Goal: Task Accomplishment & Management: Manage account settings

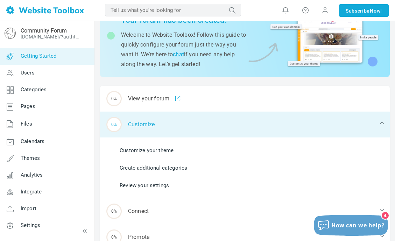
scroll to position [42, 0]
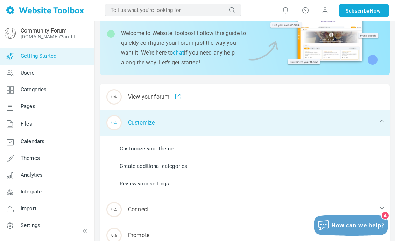
click at [151, 120] on div "0% Customize" at bounding box center [245, 123] width 290 height 26
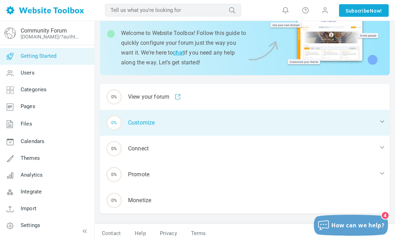
click at [151, 120] on div "0% Customize" at bounding box center [245, 123] width 290 height 26
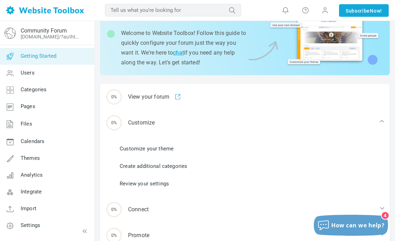
click at [155, 147] on link "Customize your theme" at bounding box center [147, 149] width 54 height 8
click at [169, 147] on link "Customize your theme" at bounding box center [147, 149] width 54 height 8
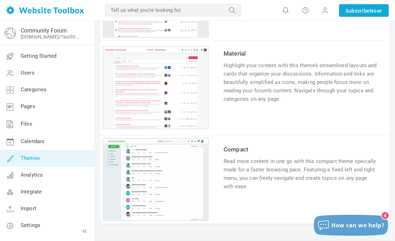
scroll to position [668, 0]
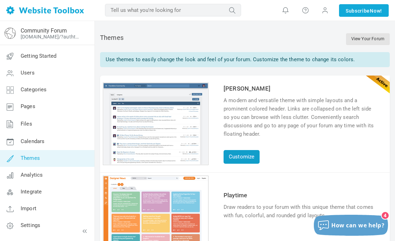
click at [248, 152] on link "Customize" at bounding box center [241, 157] width 36 height 14
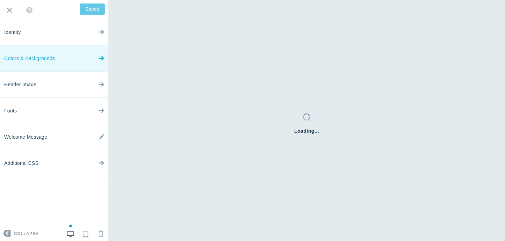
click at [98, 58] on link "Colors & Backgrounds" at bounding box center [54, 58] width 108 height 26
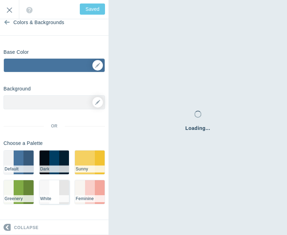
scroll to position [9, 0]
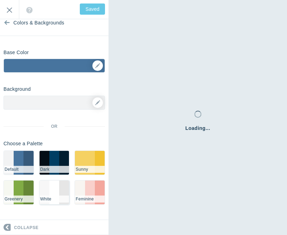
click at [56, 192] on li "#FFFFFF" at bounding box center [54, 193] width 10 height 24
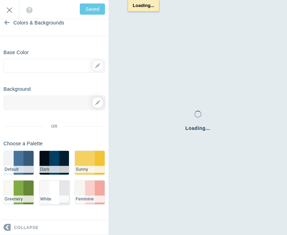
type input "Save"
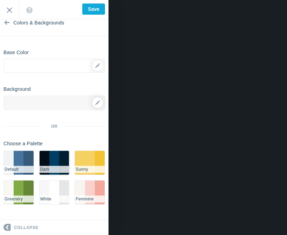
click at [57, 161] on li "#003e63" at bounding box center [54, 163] width 10 height 24
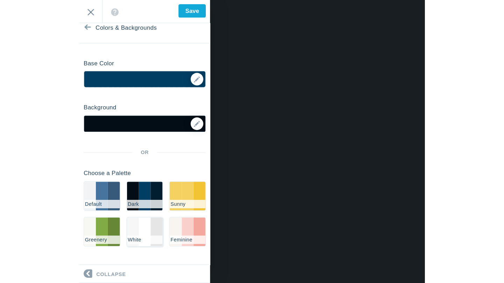
scroll to position [0, 0]
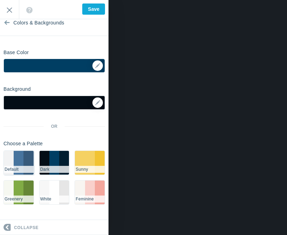
click at [13, 161] on li "#F2F3F4" at bounding box center [9, 163] width 10 height 24
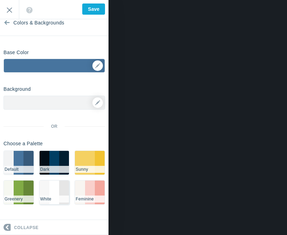
click at [56, 192] on li "#FFFFFF" at bounding box center [54, 193] width 10 height 24
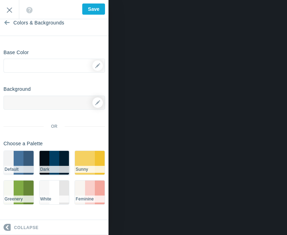
click at [56, 163] on li "#003e63" at bounding box center [54, 163] width 10 height 24
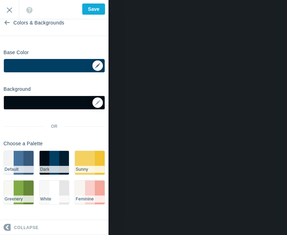
click at [96, 67] on div "▼" at bounding box center [54, 67] width 101 height 17
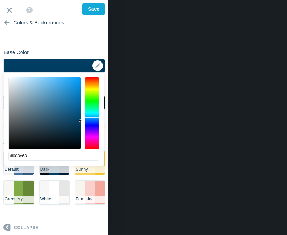
click at [51, 191] on li "#FFFFFF" at bounding box center [54, 193] width 10 height 24
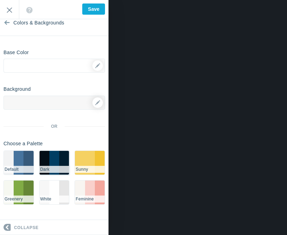
click at [55, 163] on li "#003e63" at bounding box center [54, 163] width 10 height 24
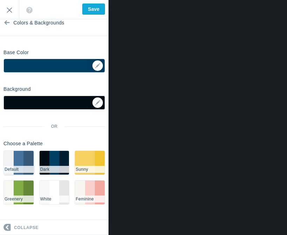
click at [19, 157] on li "#47749E" at bounding box center [19, 163] width 10 height 24
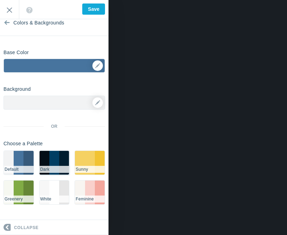
click at [58, 164] on li "#003e63" at bounding box center [54, 163] width 10 height 24
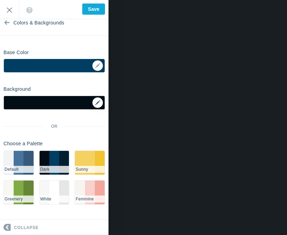
click at [99, 101] on icon at bounding box center [97, 102] width 5 height 5
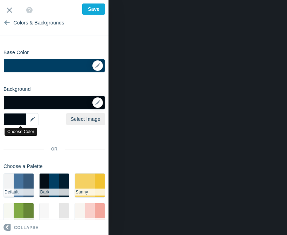
click at [33, 121] on div "▼" at bounding box center [20, 119] width 35 height 12
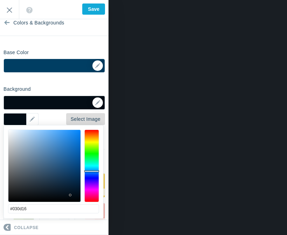
click at [90, 118] on link "Select Image" at bounding box center [85, 119] width 39 height 12
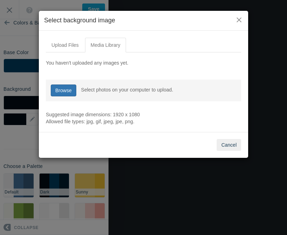
click at [63, 88] on link "Browse" at bounding box center [64, 91] width 26 height 12
type input "C:\fakepath\Lake Travis FF.jpeg"
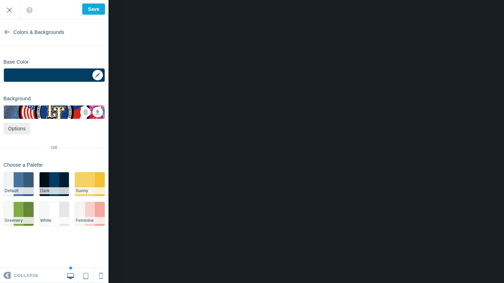
click at [98, 74] on div "▼" at bounding box center [54, 77] width 101 height 17
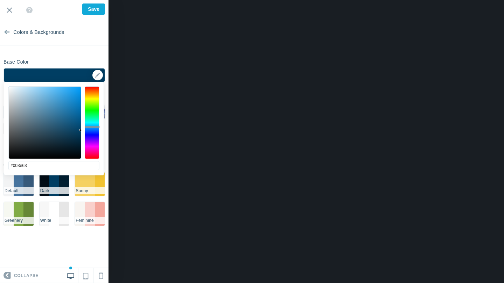
type input "#fdfeff"
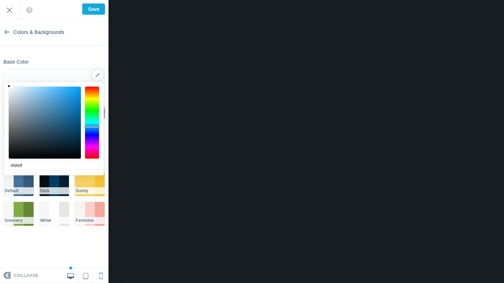
click at [9, 86] on div at bounding box center [44, 122] width 73 height 73
click at [52, 212] on li "#FFFFFF" at bounding box center [54, 214] width 10 height 24
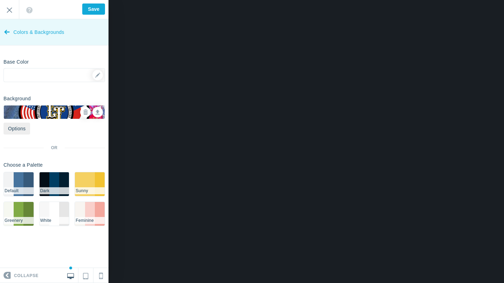
click at [5, 34] on icon at bounding box center [7, 30] width 6 height 26
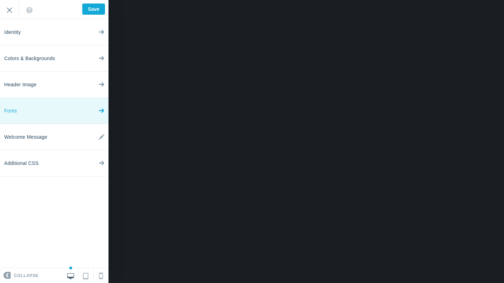
click at [67, 100] on link "Fonts" at bounding box center [54, 111] width 108 height 26
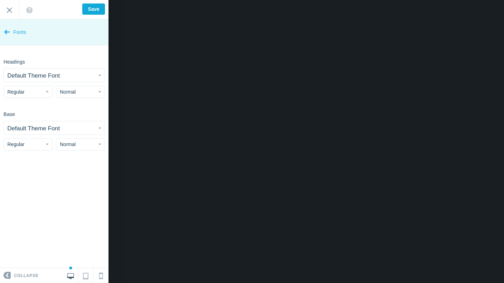
click at [9, 32] on icon at bounding box center [7, 30] width 6 height 26
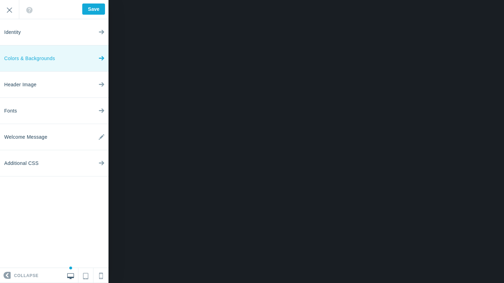
click at [87, 58] on link "Colors & Backgrounds" at bounding box center [54, 58] width 108 height 26
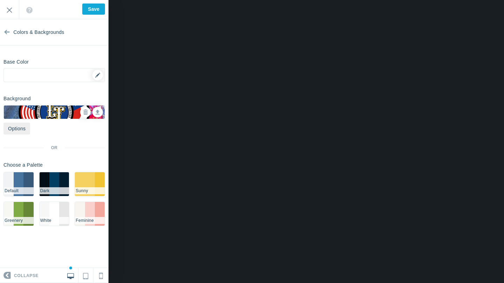
click at [96, 74] on div "▼" at bounding box center [54, 77] width 101 height 17
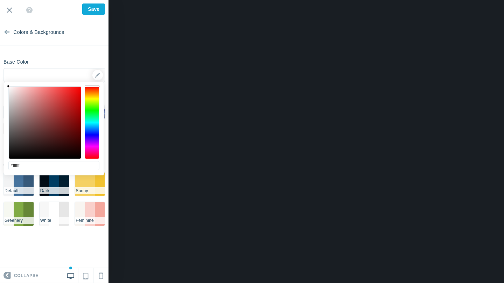
click at [93, 133] on div at bounding box center [92, 122] width 15 height 73
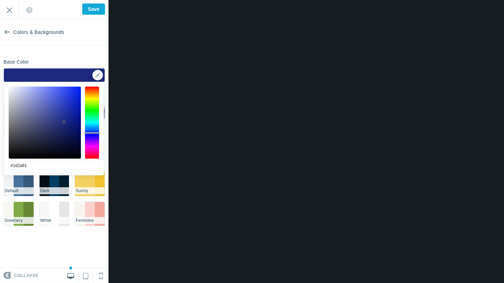
click at [64, 122] on div at bounding box center [45, 123] width 72 height 72
click at [62, 110] on div at bounding box center [45, 123] width 72 height 72
click at [58, 110] on div at bounding box center [45, 123] width 72 height 72
click at [65, 96] on div at bounding box center [45, 123] width 72 height 72
click at [65, 105] on div at bounding box center [45, 123] width 72 height 72
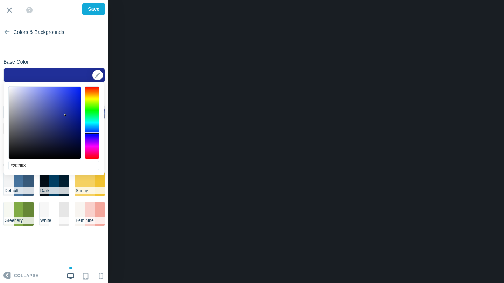
click at [65, 115] on div at bounding box center [45, 123] width 72 height 72
click at [65, 121] on div at bounding box center [45, 123] width 72 height 72
type input "#233196"
click at [64, 116] on div at bounding box center [45, 123] width 72 height 72
click at [99, 6] on input "Save" at bounding box center [93, 8] width 23 height 11
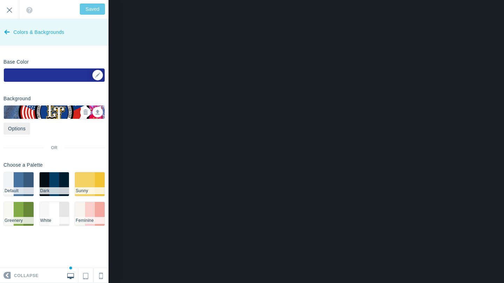
click at [10, 33] on link "Colors & Backgrounds" at bounding box center [54, 32] width 108 height 26
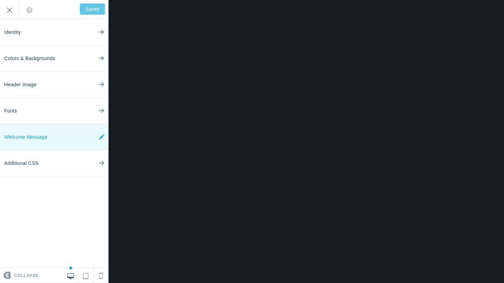
click at [101, 138] on icon at bounding box center [102, 137] width 6 height 26
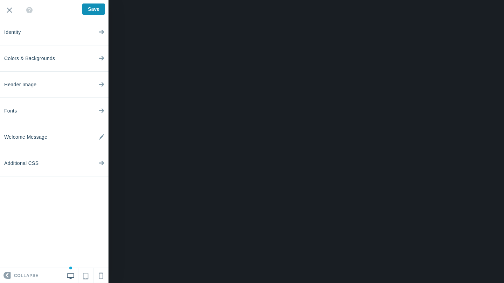
click at [87, 7] on input "Save" at bounding box center [93, 8] width 23 height 11
type input "Saved"
click at [11, 9] on input "Exit" at bounding box center [9, 9] width 19 height 19
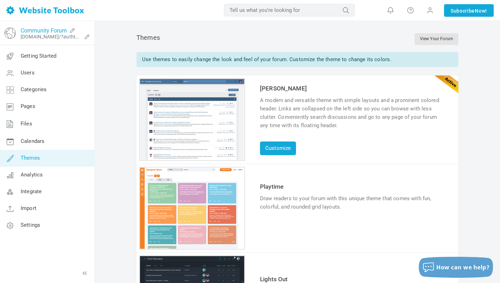
click at [44, 27] on link "Community Forum" at bounding box center [44, 30] width 46 height 7
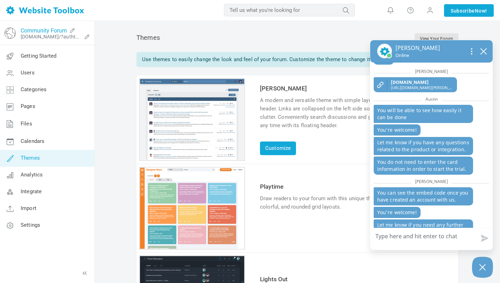
scroll to position [181, 0]
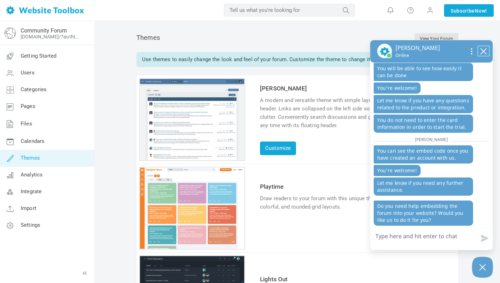
click at [485, 52] on icon "close chatbox" at bounding box center [483, 51] width 7 height 7
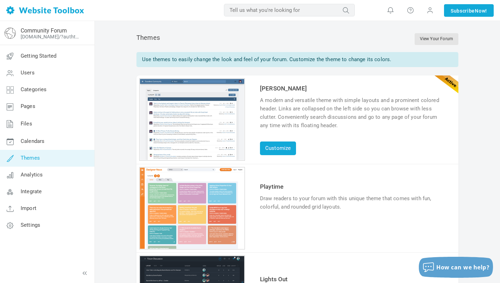
scroll to position [163, 0]
click at [37, 185] on link "Integrate" at bounding box center [47, 192] width 95 height 17
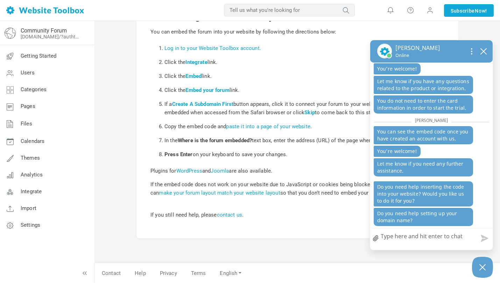
scroll to position [53, 0]
click at [412, 237] on textarea "How can we help?" at bounding box center [431, 237] width 122 height 18
type textarea "I"
type textarea "I'"
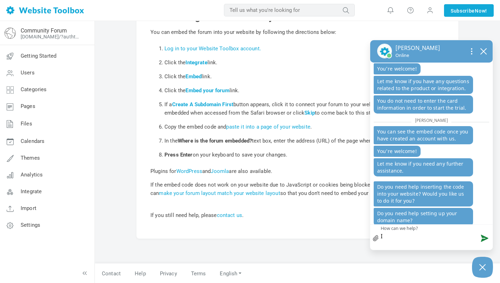
type textarea "I'"
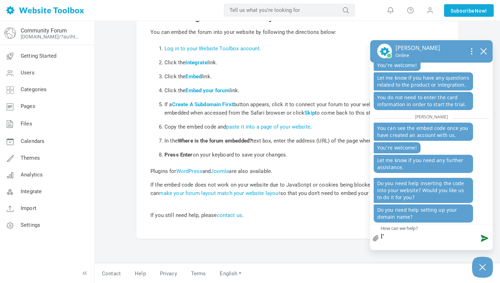
type textarea "I'm"
type textarea "I'm w"
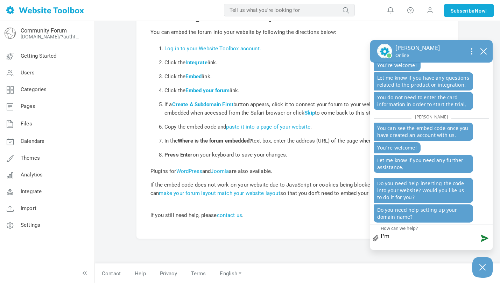
type textarea "I'm w"
type textarea "I'm wo"
type textarea "I'm wor"
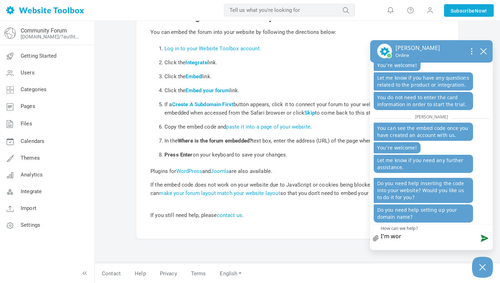
type textarea "I'm work"
type textarea "I'm worki"
type textarea "I'm workin"
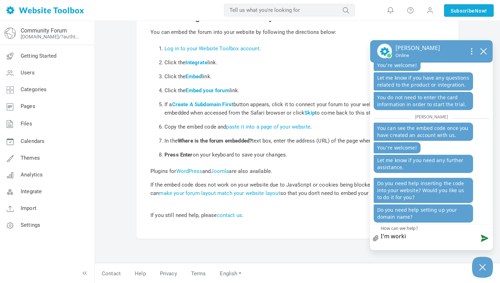
type textarea "I'm workin"
type textarea "I'm working"
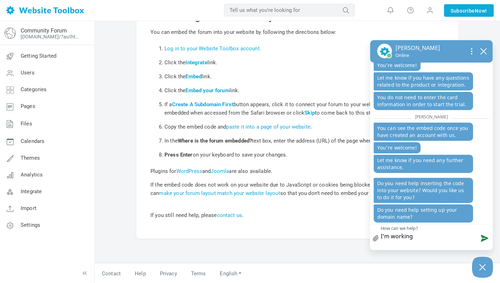
type textarea "I'm working o"
type textarea "I'm working on"
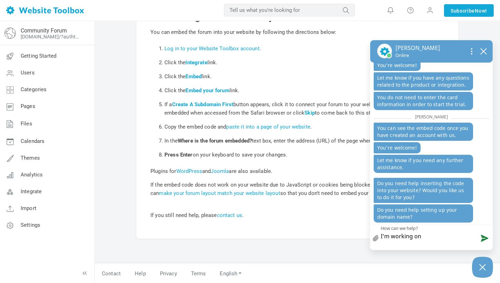
type textarea "I'm working on"
type textarea "I'm working on s"
type textarea "I'm working on se"
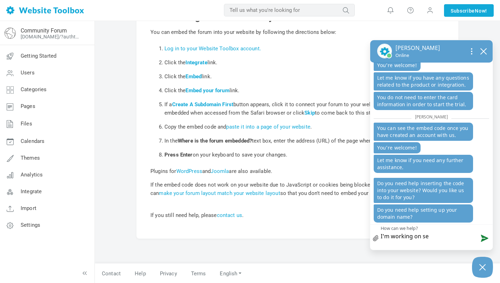
type textarea "I'm working on set"
type textarea "I'm working on sett"
type textarea "I'm working on setti"
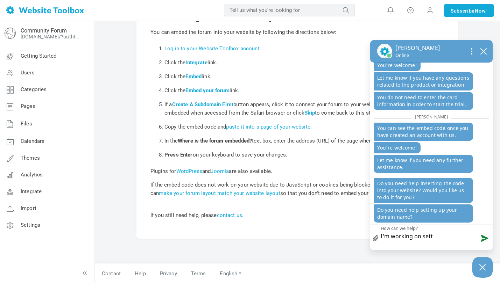
type textarea "I'm working on setti"
type textarea "I'm working on settin"
type textarea "I'm working on setting"
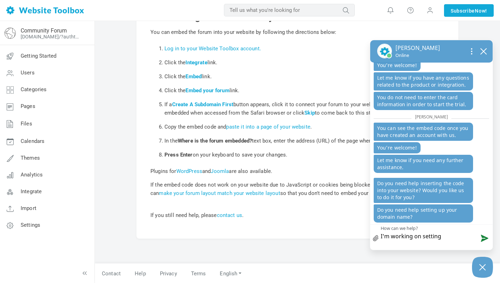
type textarea "I'm working on setting"
type textarea "I'm working on setting u"
type textarea "I'm working on setting up"
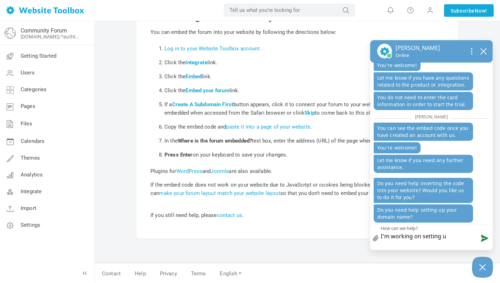
type textarea "I'm working on setting up"
type textarea "I'm working on setting up t"
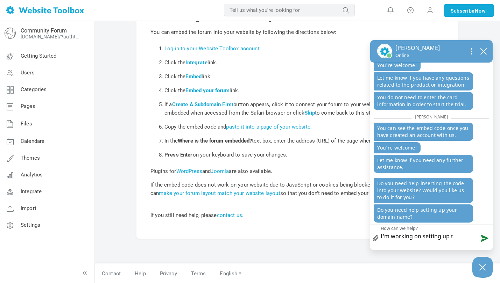
type textarea "I'm working on setting up th"
type textarea "I'm working on setting up the"
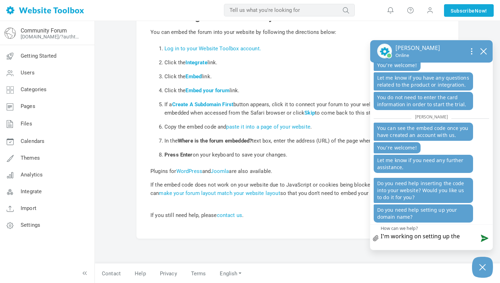
type textarea "I'm working on setting up the"
type textarea "I'm working on setting up th"
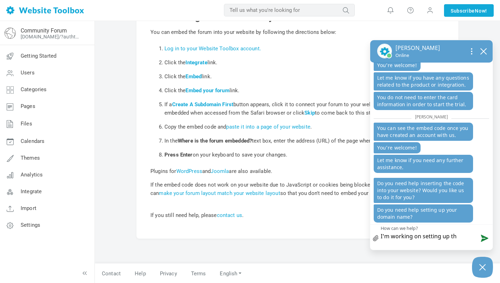
type textarea "I'm working on setting up t"
type textarea "I'm working on setting up"
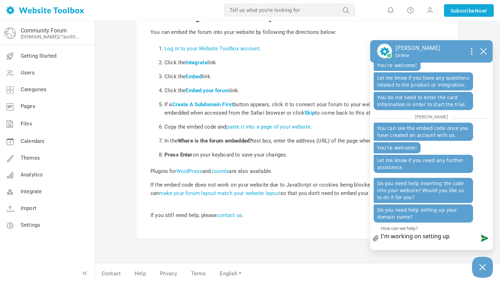
type textarea "I'm working on setting up"
type textarea "I'm working on setting u"
type textarea "I'm working on setting"
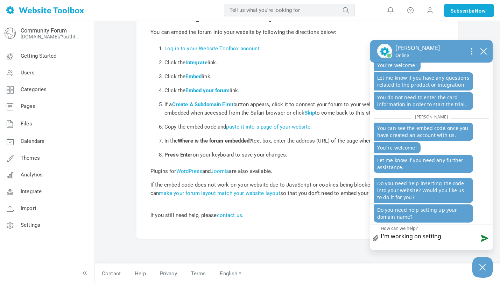
type textarea "I'm working on setting i"
type textarea "I'm working on setting it"
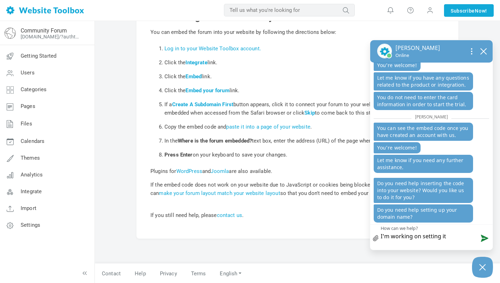
type textarea "I'm working on setting it"
type textarea "I'm working on setting it u"
type textarea "I'm working on setting it up"
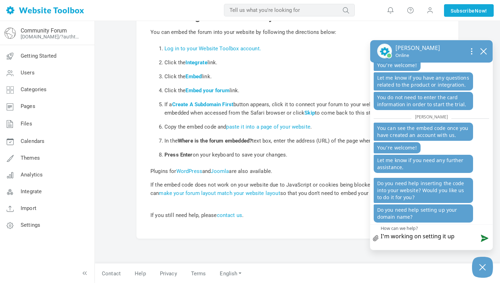
type textarea "I'm working on setting it up"
type textarea "I'm working on setting it up r"
type textarea "I'm working on setting it up ri"
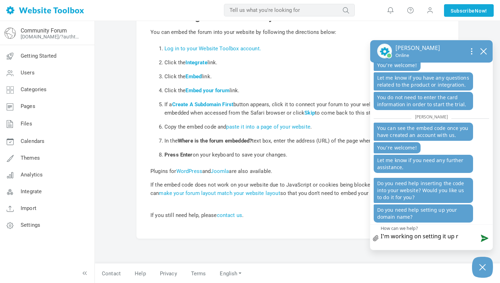
type textarea "I'm working on setting it up ri"
type textarea "I'm working on setting it up rig"
type textarea "I'm working on setting it up righ"
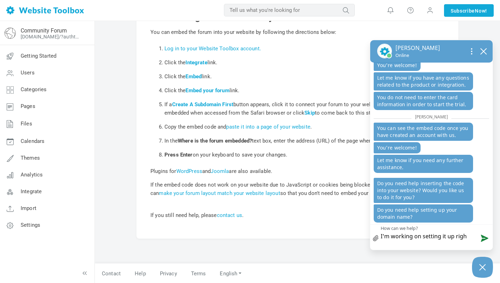
type textarea "I'm working on setting it up right"
type textarea "I'm working on setting it up right n"
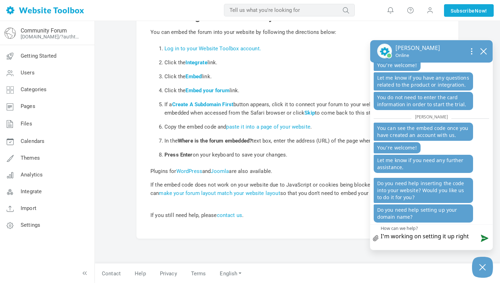
type textarea "I'm working on setting it up right n"
type textarea "I'm working on setting it up right no"
type textarea "I'm working on setting it up right now"
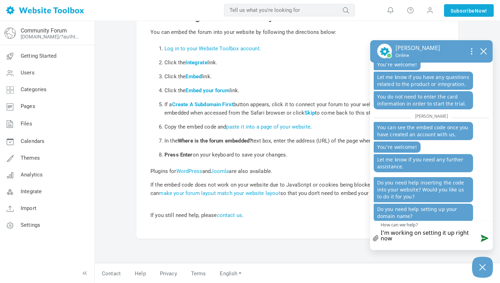
type textarea "I'm working on setting it up right now."
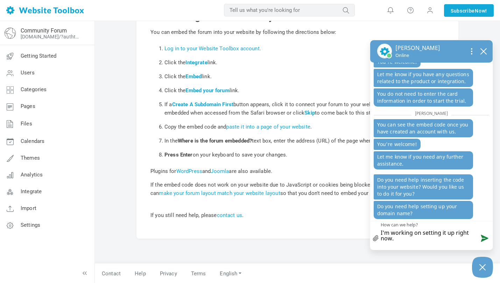
type textarea "I'm working on setting it up right now."
type textarea "I'm working on setting it up right now. Q"
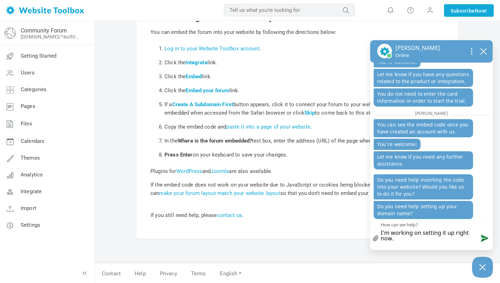
type textarea "I'm working on setting it up right now. Q"
type textarea "I'm working on setting it up right now. Qu"
type textarea "I'm working on setting it up right now. Que"
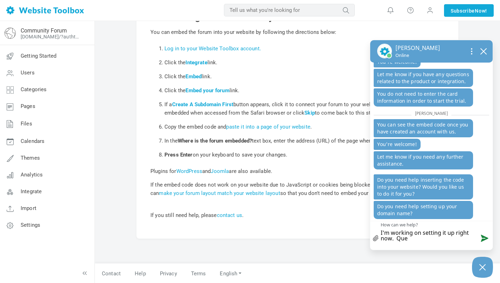
type textarea "I'm working on setting it up right now. Ques"
type textarea "I'm working on setting it up right now. Quest"
type textarea "I'm working on setting it up right now. Questi"
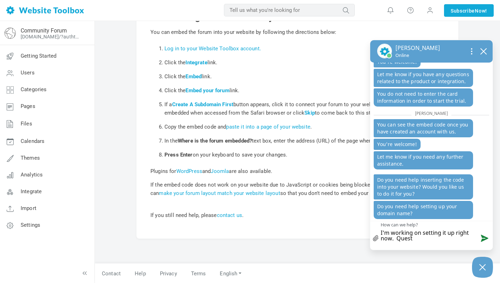
type textarea "I'm working on setting it up right now. Questi"
type textarea "I'm working on setting it up right now. Questio"
type textarea "I'm working on setting it up right now. Question"
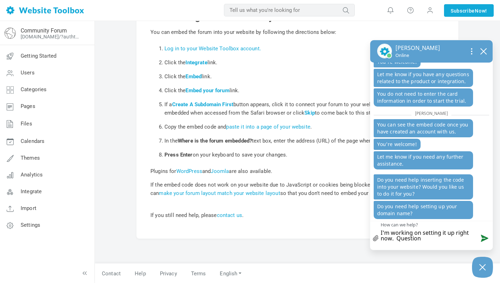
type textarea "I'm working on setting it up right now. Questions"
type textarea "I'm working on setting it up right now. Questions,"
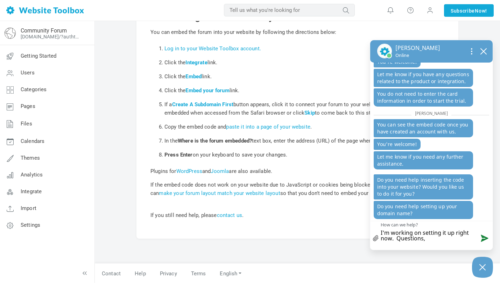
type textarea "I'm working on setting it up right now. Questions,"
type textarea "I'm working on setting it up right now. Questions"
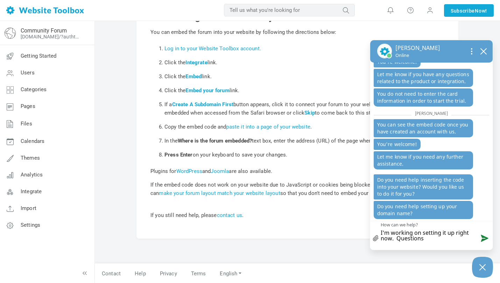
type textarea "I'm working on setting it up right now. Question"
type textarea "I'm working on setting it up right now. Question,"
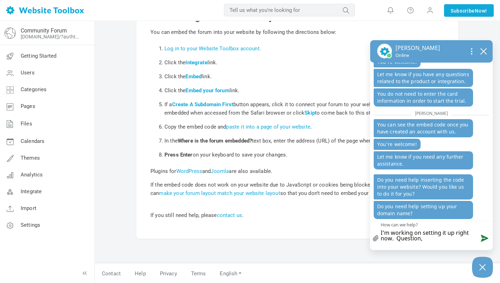
type textarea "I'm working on setting it up right now. Question,"
type textarea "I'm working on setting it up right now. Question, c"
type textarea "I'm working on setting it up right now. Question, ca"
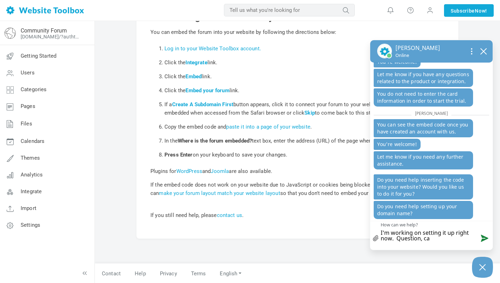
type textarea "I'm working on setting it up right now. Question, can"
type textarea "I'm working on setting it up right now. Question, can t"
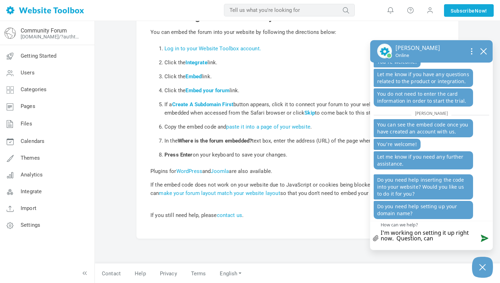
type textarea "I'm working on setting it up right now. Question, can t"
type textarea "I'm working on setting it up right now. Question, can th"
type textarea "I'm working on setting it up right now. Question, can thi"
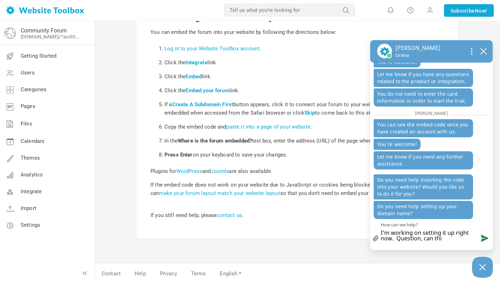
type textarea "I'm working on setting it up right now. Question, can this"
type textarea "I'm working on setting it up right now. Question, can this t"
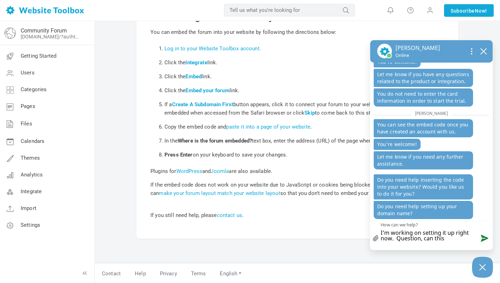
type textarea "I'm working on setting it up right now. Question, can this t"
type textarea "I'm working on setting it up right now. Question, can this to"
type textarea "I'm working on setting it up right now. Question, can this too"
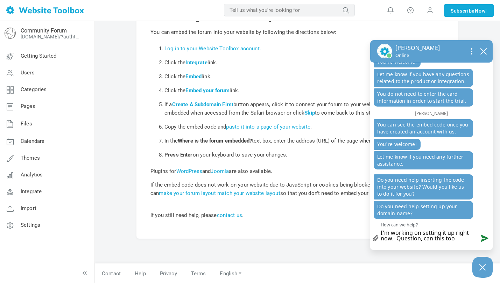
type textarea "I'm working on setting it up right now. Question, can this tool"
type textarea "I'm working on setting it up right now. Question, can this tool s"
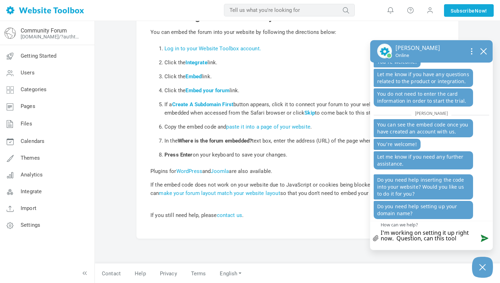
type textarea "I'm working on setting it up right now. Question, can this tool s"
type textarea "I'm working on setting it up right now. Question, can this tool so"
type textarea "I'm working on setting it up right now. Question, can this tool sot"
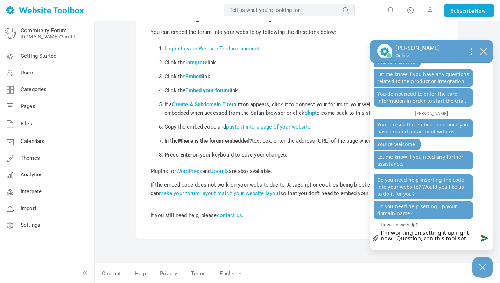
type textarea "I'm working on setting it up right now. Question, can this tool so"
type textarea "I'm working on setting it up right now. Question, can this tool s"
type textarea "I'm working on setting it up right now. Question, can this tool st"
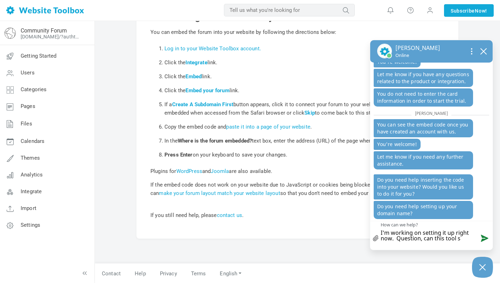
type textarea "I'm working on setting it up right now. Question, can this tool st"
type textarea "I'm working on setting it up right now. Question, can this tool sto"
type textarea "I'm working on setting it up right now. Question, can this tool stor"
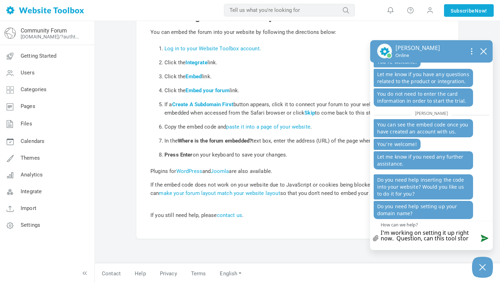
type textarea "I'm working on setting it up right now. Question, can this tool store"
type textarea "I'm working on setting it up right now. Question, can this tool store d"
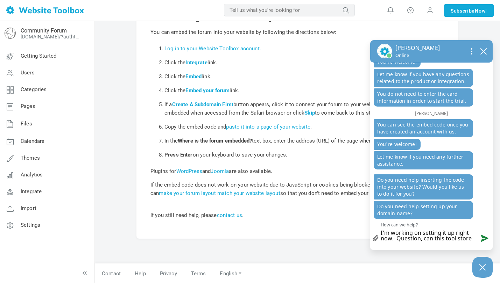
type textarea "I'm working on setting it up right now. Question, can this tool store d"
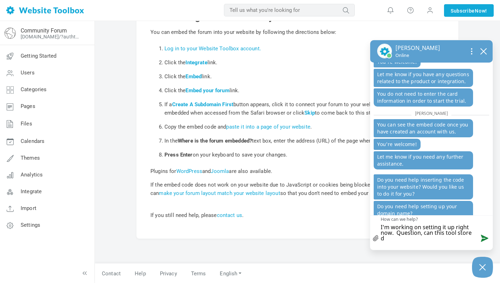
scroll to position [0, 0]
type textarea "I'm working on setting it up right now. Question, can this tool store do"
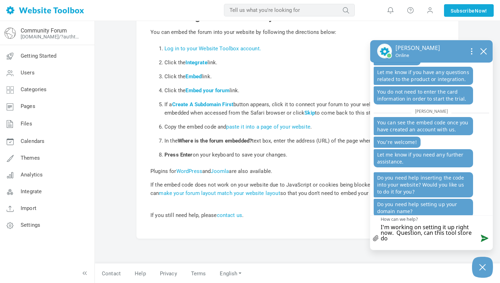
type textarea "I'm working on setting it up right now. Question, can this tool store doc"
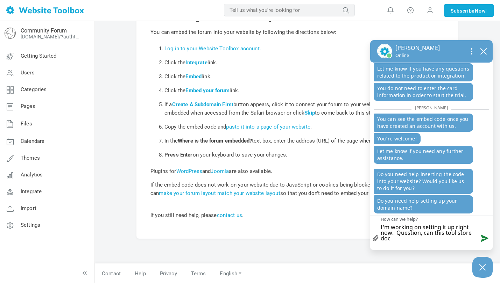
type textarea "I'm working on setting it up right now. Question, can this tool store docu"
type textarea "I'm working on setting it up right now. Question, can this tool store docum"
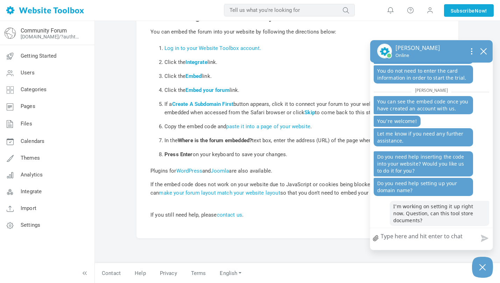
scroll to position [53, 0]
click at [421, 238] on textarea "How can we help?" at bounding box center [431, 237] width 122 height 18
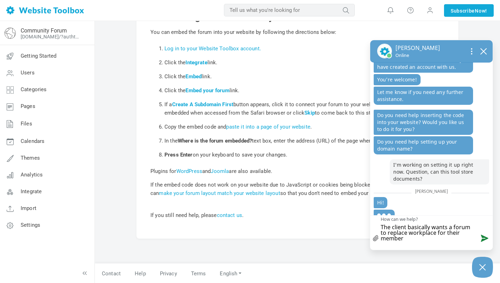
scroll to position [394, 0]
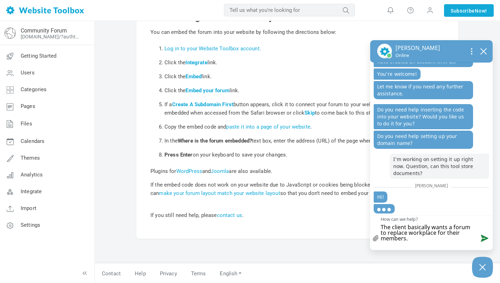
drag, startPoint x: 409, startPoint y: 241, endPoint x: 375, endPoint y: 218, distance: 41.2
click at [375, 218] on textarea "The client basically wants a forum to replace workplace for their members." at bounding box center [431, 231] width 122 height 31
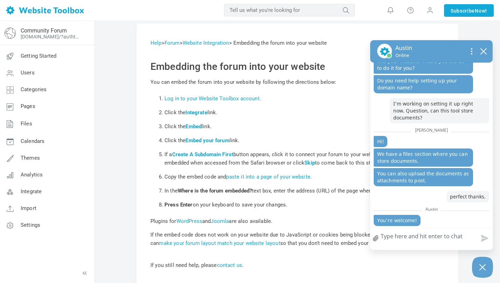
scroll to position [4, 0]
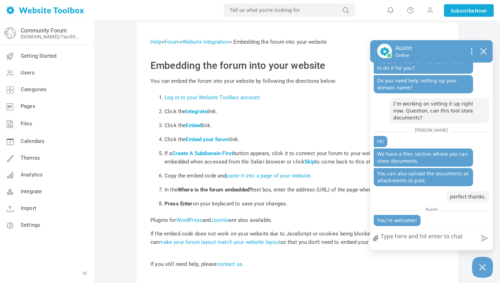
click at [373, 236] on link "file upload" at bounding box center [375, 238] width 11 height 16
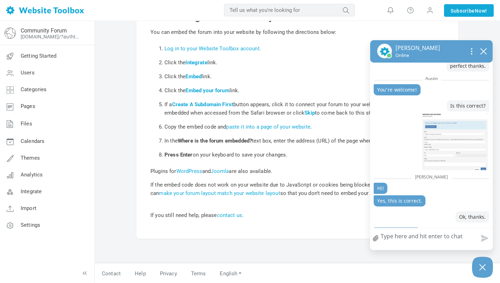
scroll to position [593, 0]
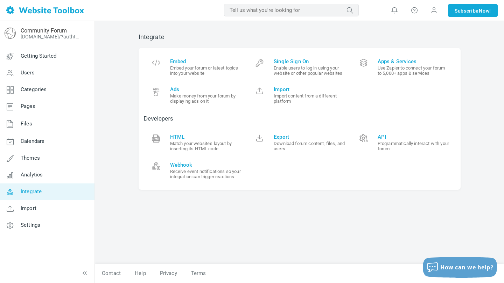
scroll to position [175, 0]
click at [178, 60] on span "Embed" at bounding box center [206, 61] width 72 height 6
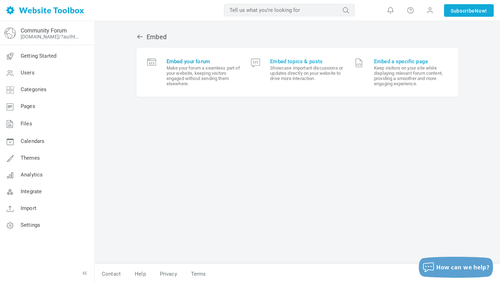
scroll to position [163, 0]
click at [197, 59] on span "Embed your forum" at bounding box center [203, 61] width 74 height 6
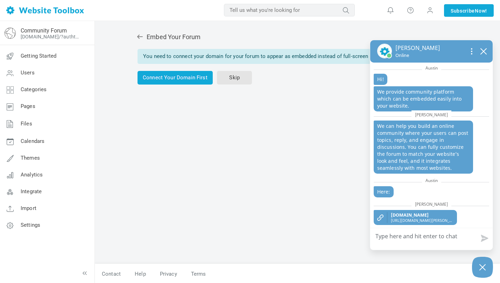
scroll to position [181, 0]
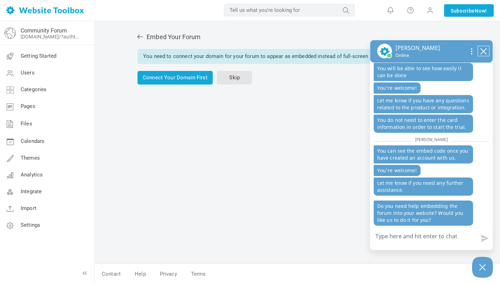
click at [485, 50] on icon "close chatbox" at bounding box center [483, 52] width 6 height 6
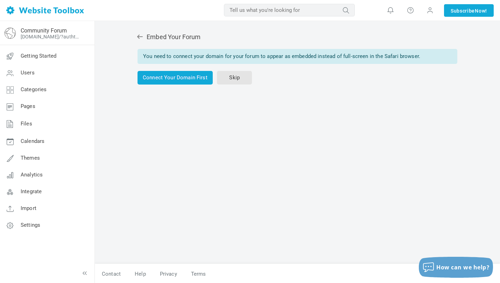
scroll to position [163, 0]
click at [185, 77] on link "Connect Your Domain First" at bounding box center [174, 78] width 75 height 14
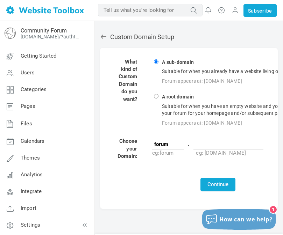
scroll to position [233, 0]
paste input "[URL][DOMAIN_NAME]"
type input "[URL][DOMAIN_NAME]"
click at [221, 183] on button "Continue" at bounding box center [217, 185] width 35 height 14
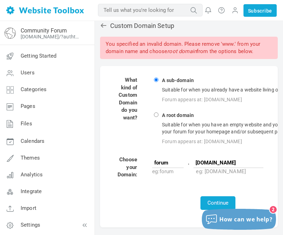
scroll to position [14, 0]
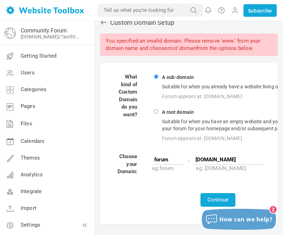
click at [209, 158] on input "[DOMAIN_NAME]" at bounding box center [228, 160] width 70 height 10
type input "[DOMAIN_NAME]"
click at [220, 194] on button "Continue" at bounding box center [217, 200] width 35 height 14
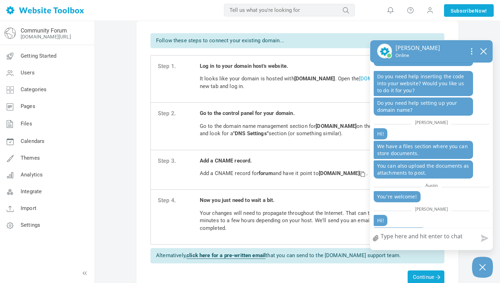
scroll to position [452, 0]
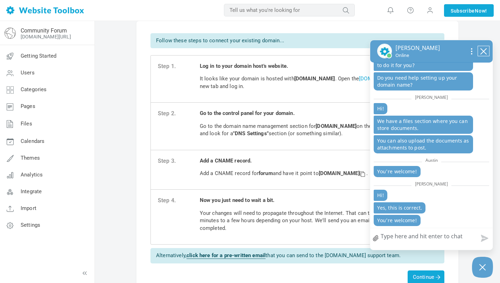
click at [283, 52] on icon "close chatbox" at bounding box center [483, 51] width 7 height 7
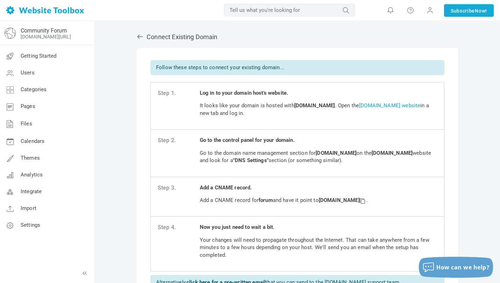
scroll to position [0, 0]
click at [141, 35] on icon at bounding box center [139, 36] width 7 height 7
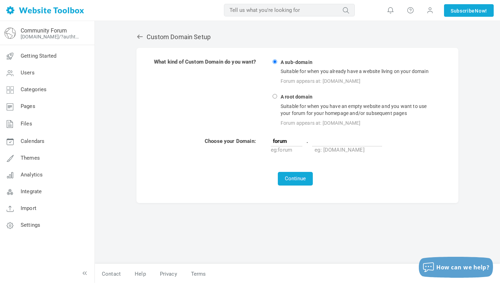
scroll to position [434, 0]
paste input "[URL][DOMAIN_NAME]"
drag, startPoint x: 344, startPoint y: 140, endPoint x: 291, endPoint y: 131, distance: 54.2
type input "[DOMAIN_NAME][URL]"
click at [300, 178] on button "Continue" at bounding box center [295, 179] width 35 height 14
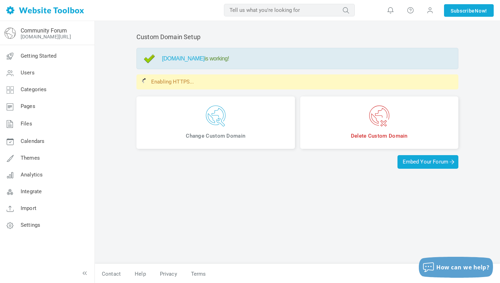
scroll to position [434, 0]
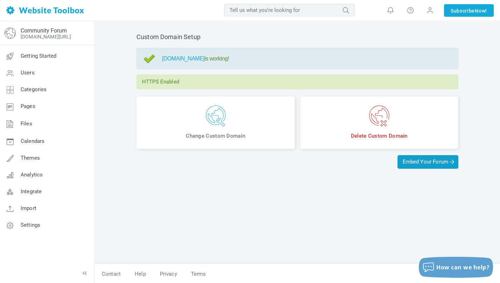
click at [409, 162] on span "Embed Your Forum" at bounding box center [427, 162] width 50 height 6
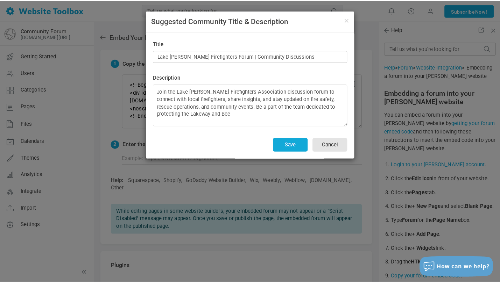
scroll to position [434, 0]
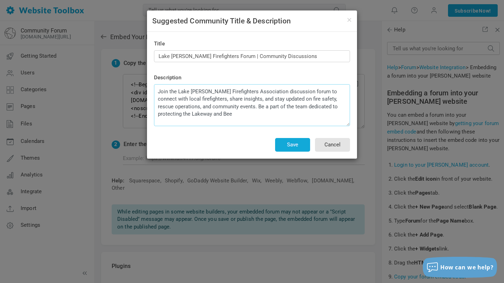
drag, startPoint x: 210, startPoint y: 114, endPoint x: 304, endPoint y: 91, distance: 96.9
click at [304, 91] on textarea "Join the Lake [PERSON_NAME] Firefighters Association discussion forum to connec…" at bounding box center [252, 105] width 196 height 42
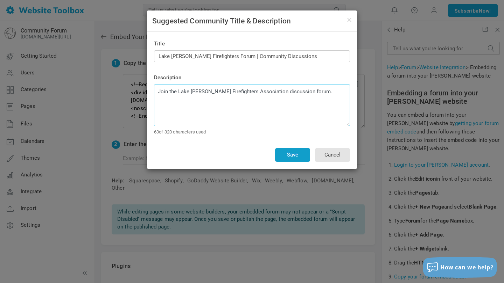
type textarea "Join the Lake [PERSON_NAME] Firefighters Association discussion forum."
click at [293, 157] on button "Save" at bounding box center [292, 155] width 35 height 14
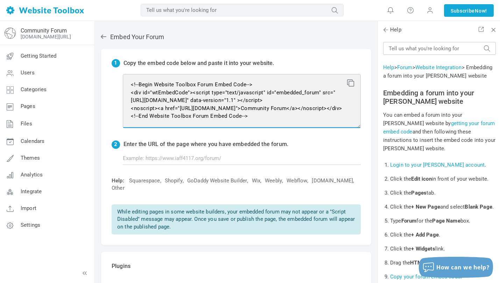
click at [158, 90] on textarea "<!--Begin Website Toolbox Forum Embed Code--> <div id="wtEmbedCode"><script typ…" at bounding box center [242, 101] width 238 height 54
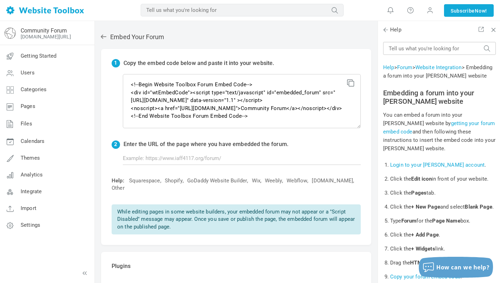
click at [352, 82] on icon at bounding box center [349, 81] width 5 height 5
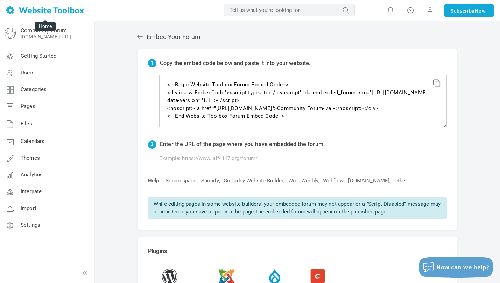
click at [35, 9] on img at bounding box center [45, 10] width 78 height 8
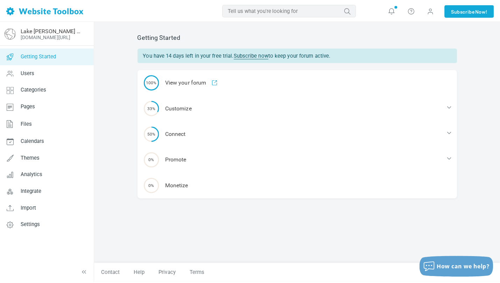
scroll to position [446, 0]
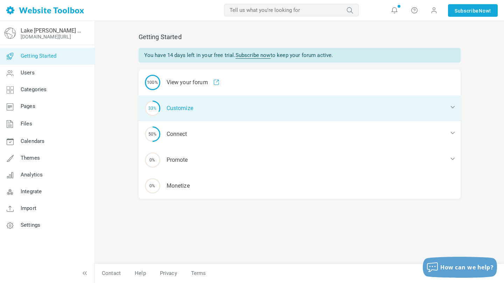
click at [191, 108] on div "33% Customize" at bounding box center [299, 108] width 322 height 26
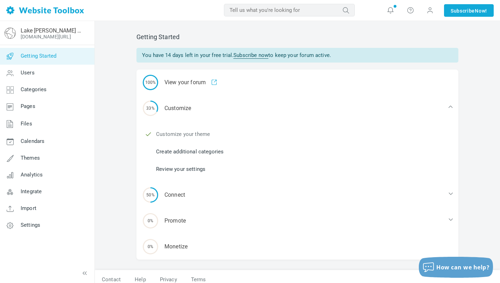
click at [199, 134] on link "Customize your theme" at bounding box center [183, 134] width 54 height 8
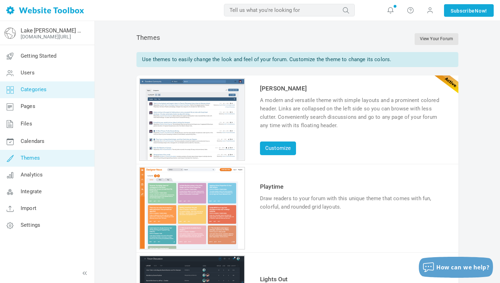
scroll to position [434, 0]
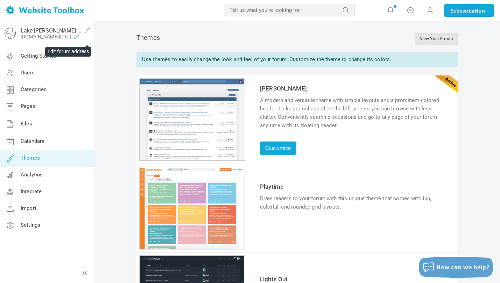
click at [82, 36] on icon at bounding box center [76, 37] width 11 height 6
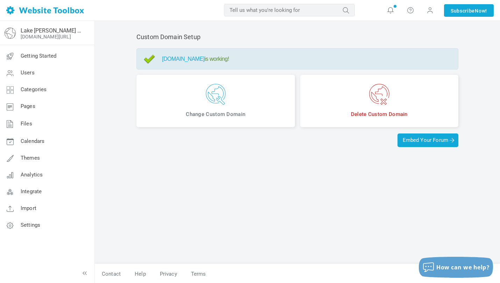
scroll to position [434, 0]
click at [35, 159] on span "Themes" at bounding box center [30, 158] width 19 height 6
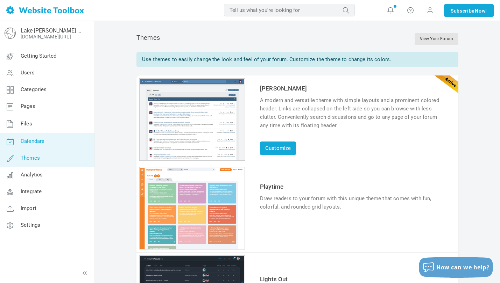
scroll to position [434, 0]
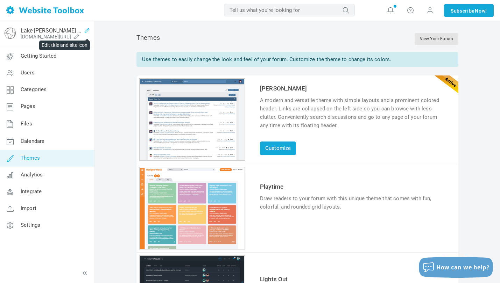
click at [87, 29] on icon at bounding box center [86, 31] width 11 height 6
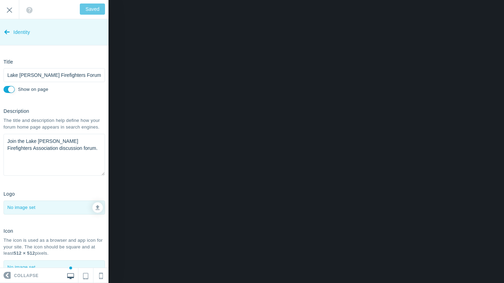
click at [8, 30] on icon at bounding box center [7, 30] width 6 height 26
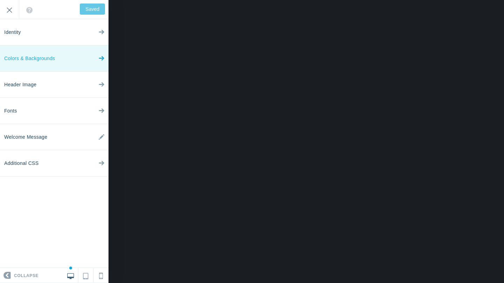
click at [42, 53] on span "Colors & Backgrounds" at bounding box center [29, 58] width 51 height 26
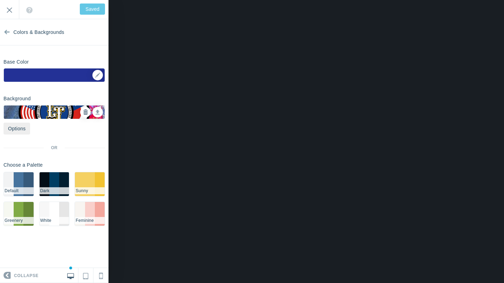
click at [86, 111] on icon at bounding box center [85, 112] width 5 height 5
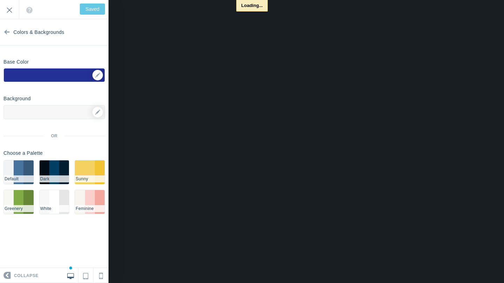
type input "Save"
click at [96, 113] on icon at bounding box center [97, 112] width 5 height 5
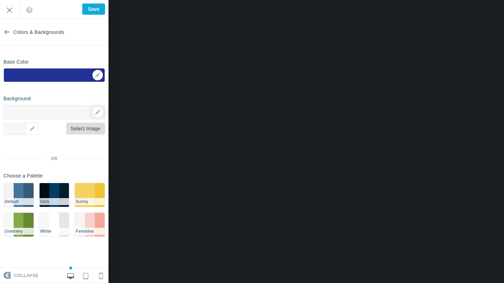
click at [84, 131] on link "Select Image" at bounding box center [85, 129] width 39 height 12
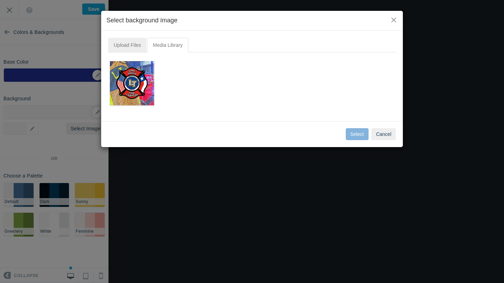
click at [131, 43] on link "Upload Files" at bounding box center [127, 45] width 38 height 15
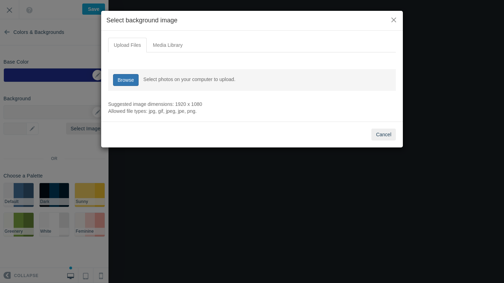
click at [125, 80] on link "Browse" at bounding box center [126, 80] width 26 height 12
type input "C:\fakepath\Untitled design (74).png"
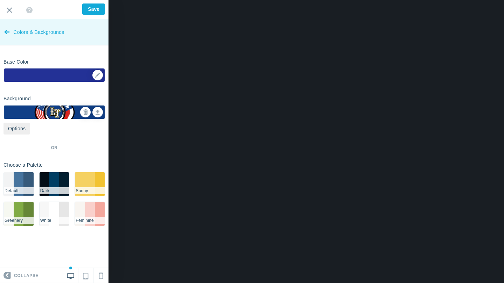
click at [5, 32] on icon at bounding box center [7, 30] width 6 height 26
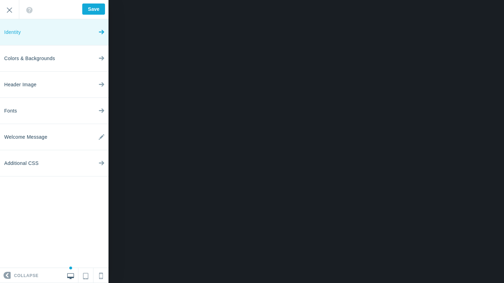
click at [54, 34] on link "Identity" at bounding box center [54, 32] width 108 height 26
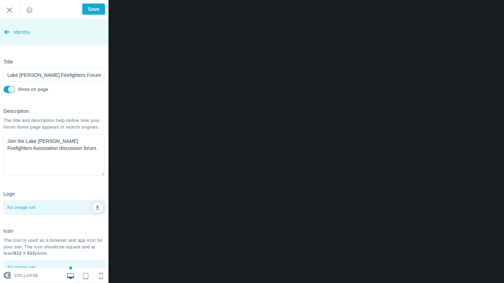
click at [5, 28] on icon at bounding box center [7, 30] width 6 height 26
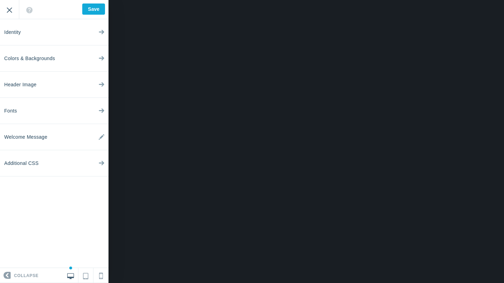
click at [10, 8] on input "Exit" at bounding box center [9, 9] width 19 height 19
click at [96, 9] on input "Save" at bounding box center [93, 8] width 23 height 11
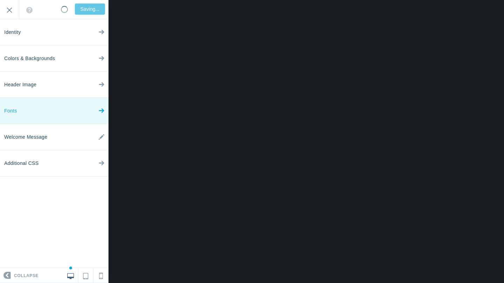
type input "Saved"
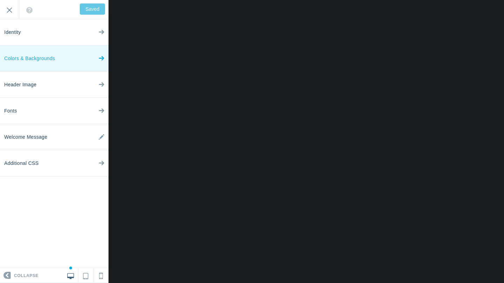
click at [57, 51] on link "Colors & Backgrounds" at bounding box center [54, 58] width 108 height 26
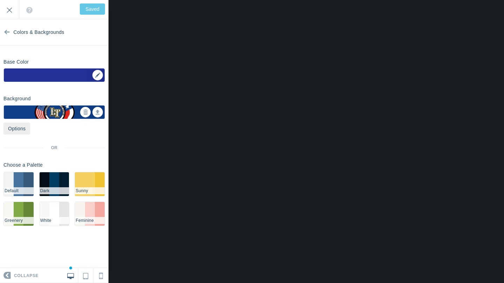
click at [97, 73] on div "▼" at bounding box center [54, 77] width 101 height 17
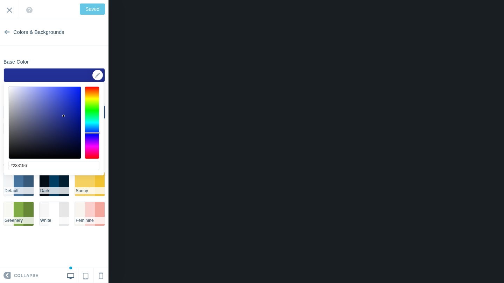
type input "#fefefe"
click at [8, 87] on div at bounding box center [44, 122] width 73 height 73
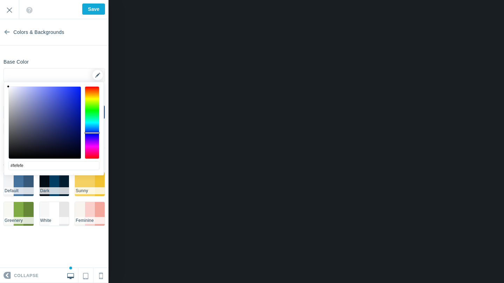
click at [98, 74] on div "▼" at bounding box center [54, 77] width 101 height 17
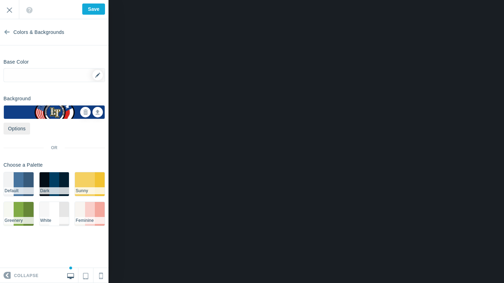
click at [97, 75] on div "▼" at bounding box center [54, 77] width 101 height 17
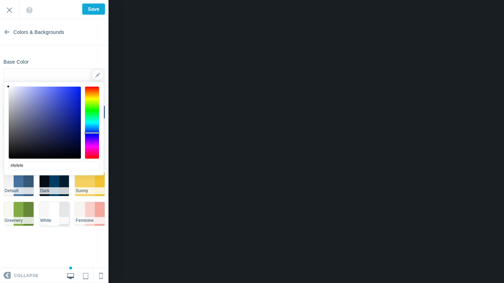
click at [58, 209] on li "#FFFFFF" at bounding box center [54, 214] width 10 height 24
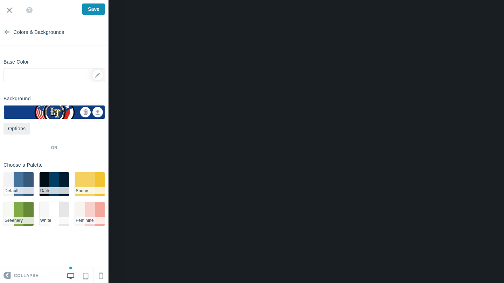
click at [87, 9] on input "Save" at bounding box center [93, 8] width 23 height 11
type input "Saved"
click at [9, 7] on input "Exit" at bounding box center [9, 9] width 19 height 19
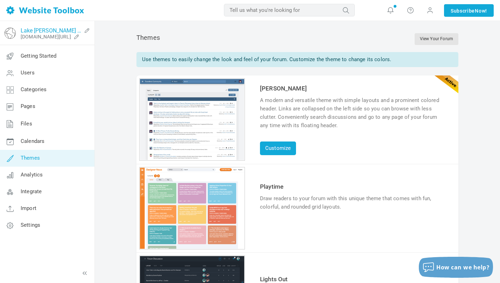
scroll to position [61, 0]
click at [429, 9] on span at bounding box center [429, 10] width 7 height 8
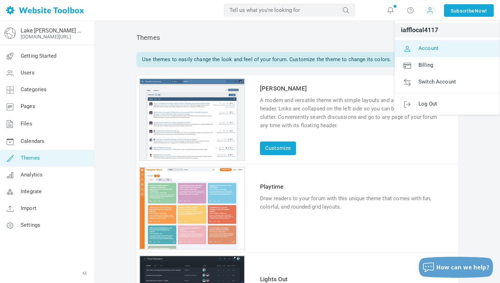
click at [424, 50] on span "Account" at bounding box center [428, 48] width 20 height 6
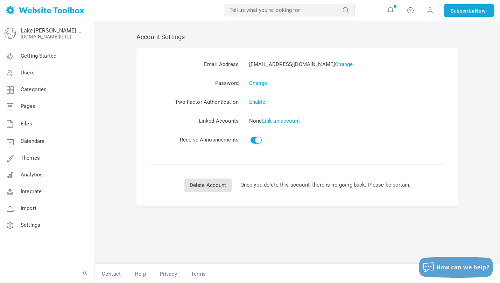
scroll to position [103, 0]
click at [36, 76] on link "Users" at bounding box center [47, 73] width 95 height 17
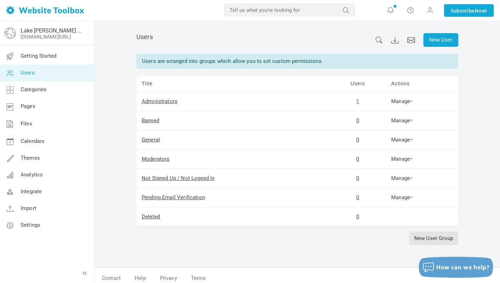
scroll to position [103, 0]
click at [167, 100] on link "Administrators" at bounding box center [160, 101] width 36 height 6
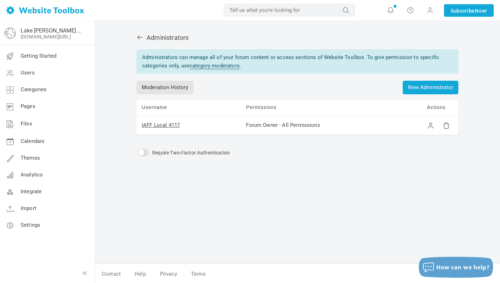
scroll to position [103, 0]
click at [153, 125] on link "IAFF Local 4117" at bounding box center [161, 125] width 38 height 6
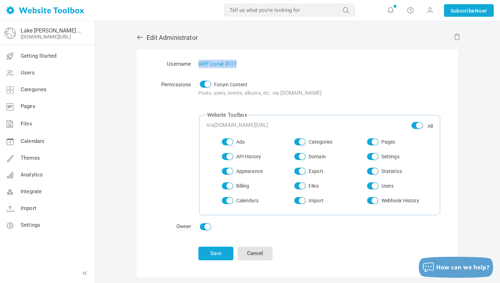
drag, startPoint x: 237, startPoint y: 63, endPoint x: 198, endPoint y: 61, distance: 38.8
click at [198, 61] on td "IAFF Local 4117" at bounding box center [319, 63] width 249 height 15
click at [214, 63] on link "IAFF Local 4117" at bounding box center [217, 64] width 38 height 6
click at [37, 225] on span "Settings" at bounding box center [31, 225] width 20 height 6
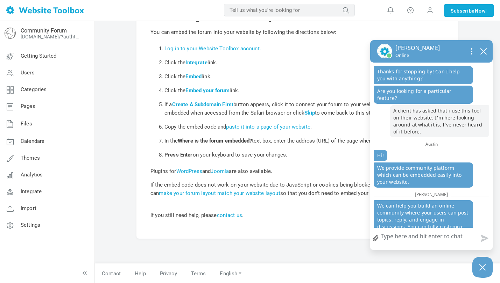
scroll to position [593, 0]
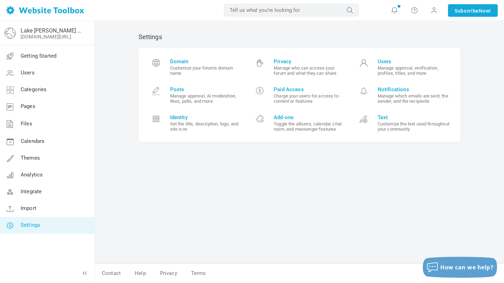
scroll to position [115, 0]
click at [434, 10] on span at bounding box center [433, 10] width 7 height 7
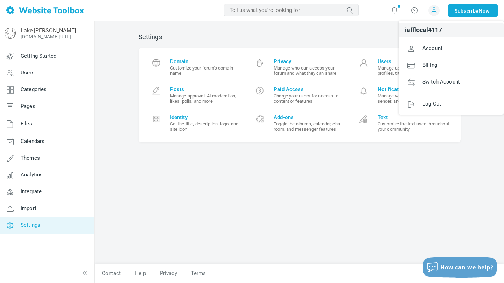
click at [431, 14] on span at bounding box center [433, 10] width 7 height 7
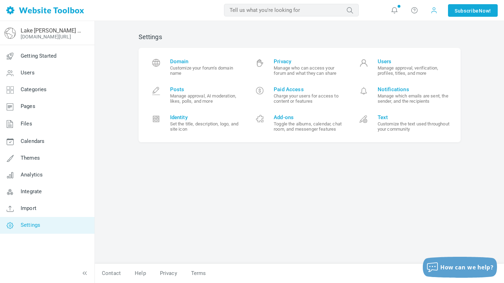
click at [433, 12] on span at bounding box center [433, 10] width 7 height 7
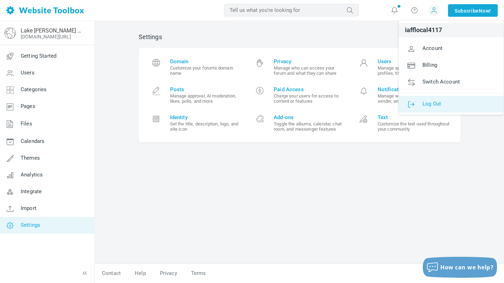
click at [427, 103] on span "Log Out" at bounding box center [431, 103] width 19 height 6
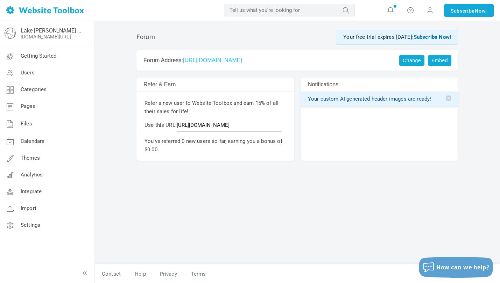
scroll to position [103, 0]
click at [429, 12] on span at bounding box center [429, 10] width 7 height 8
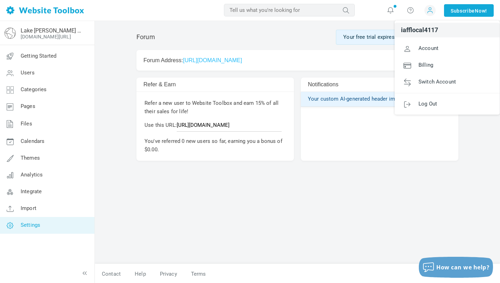
click at [44, 228] on link "Settings" at bounding box center [47, 225] width 95 height 17
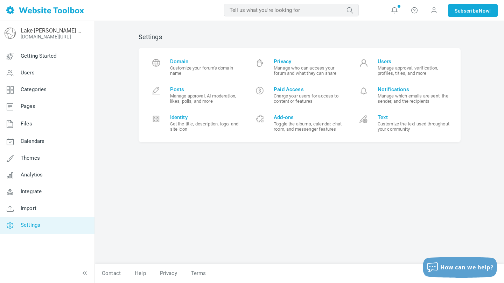
scroll to position [115, 0]
click at [290, 62] on span "Privacy" at bounding box center [309, 61] width 72 height 6
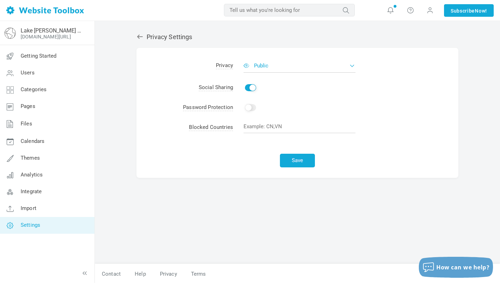
scroll to position [103, 0]
click at [285, 63] on button "Public" at bounding box center [299, 66] width 112 height 14
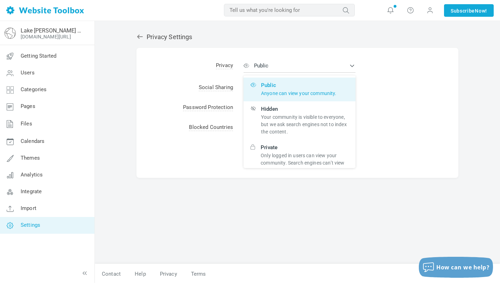
click at [193, 151] on div "Save" at bounding box center [297, 158] width 322 height 40
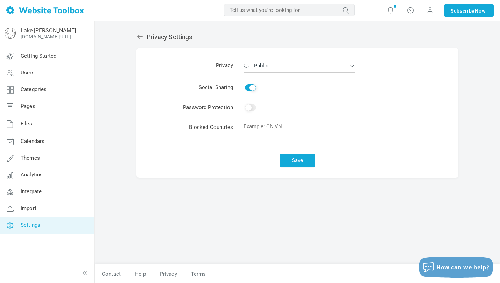
click at [250, 87] on input "Enable" at bounding box center [250, 87] width 11 height 7
checkbox input "false"
click at [249, 107] on input "Enable" at bounding box center [250, 107] width 11 height 7
checkbox input "false"
click at [282, 65] on button "Public" at bounding box center [299, 66] width 112 height 14
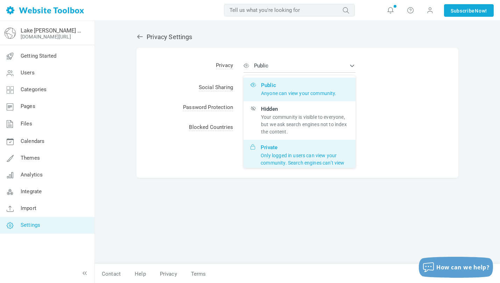
click at [279, 154] on p "Only logged in users can view your community. Search engines can’t view or inde…" at bounding box center [305, 163] width 88 height 22
click at [0, 0] on input "Private Only logged in users can view your community. Search engines can’t view…" at bounding box center [0, 0] width 0 height 0
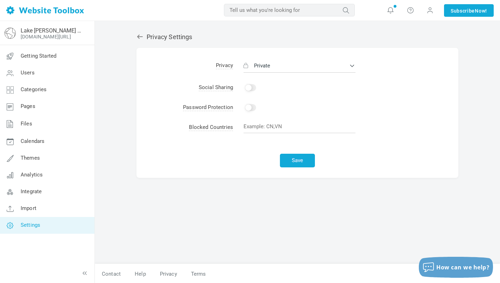
click at [247, 110] on input "Enable" at bounding box center [250, 107] width 11 height 7
click at [255, 107] on input "text" at bounding box center [299, 106] width 112 height 13
type input "f"
type input "forum4117"
click at [297, 161] on button "Save" at bounding box center [297, 162] width 35 height 14
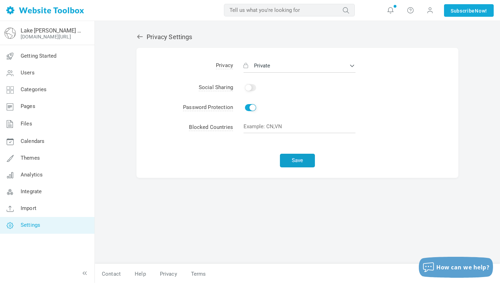
click at [293, 159] on button "Save" at bounding box center [297, 161] width 35 height 14
click at [430, 12] on span at bounding box center [429, 10] width 7 height 8
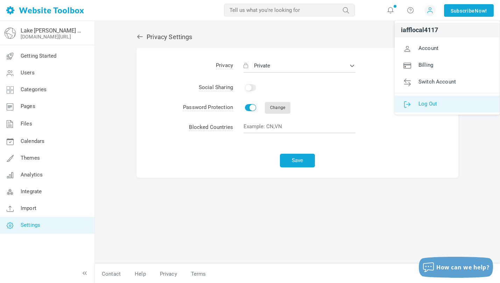
click at [433, 100] on span "Log Out" at bounding box center [427, 103] width 19 height 6
